Goal: Transaction & Acquisition: Purchase product/service

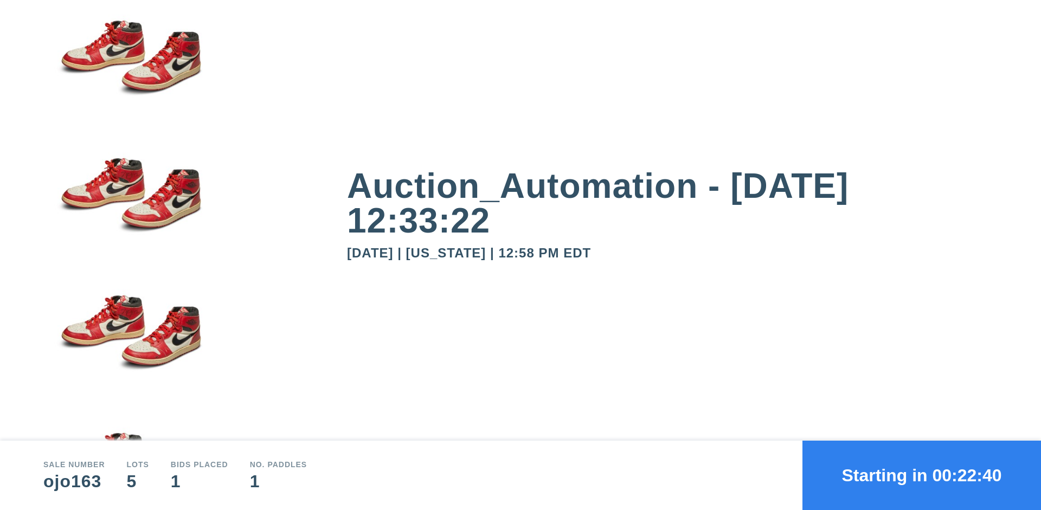
click at [922, 476] on button "Starting in 00:22:40" at bounding box center [922, 475] width 239 height 69
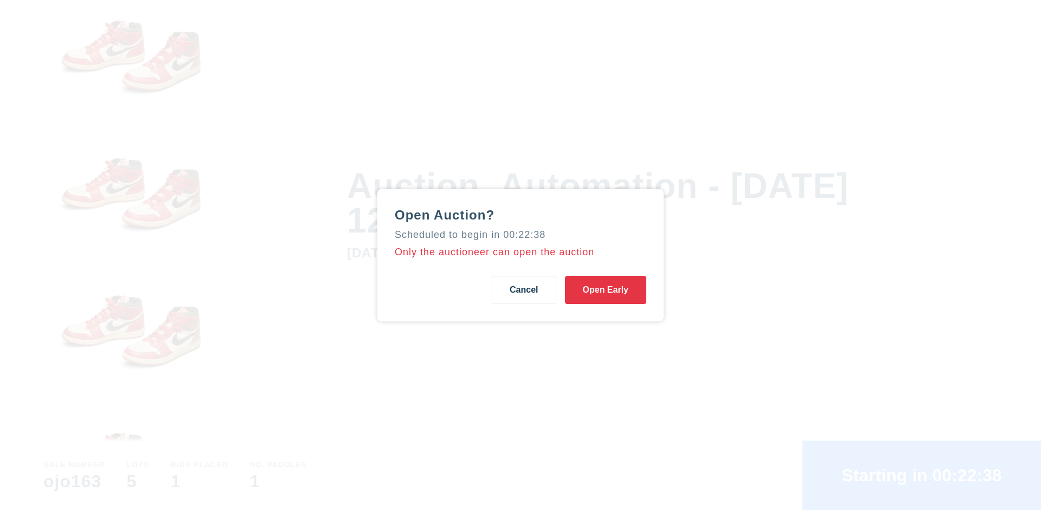
click at [606, 290] on button "Open Early" at bounding box center [605, 290] width 81 height 28
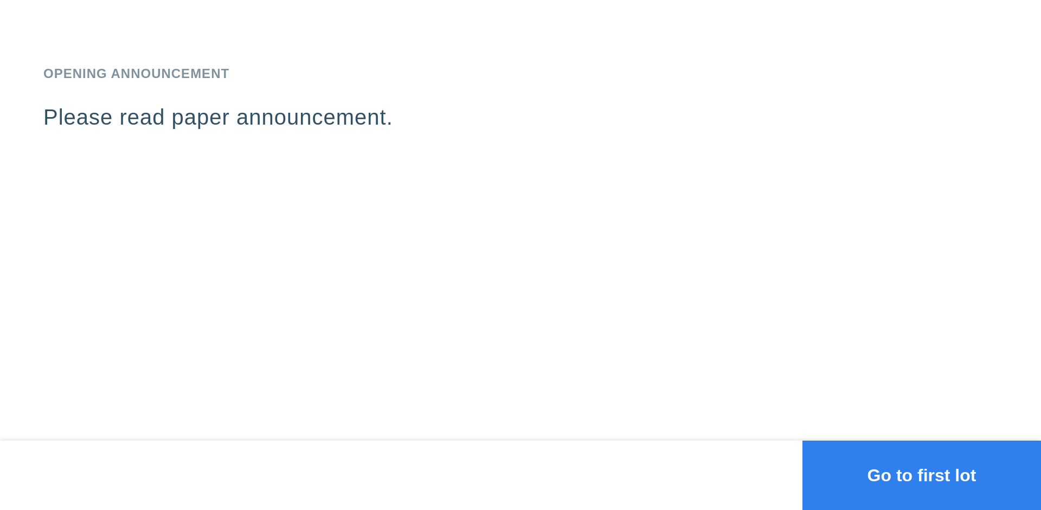
click at [922, 476] on button "Go to first lot" at bounding box center [922, 475] width 239 height 69
